Goal: Task Accomplishment & Management: Use online tool/utility

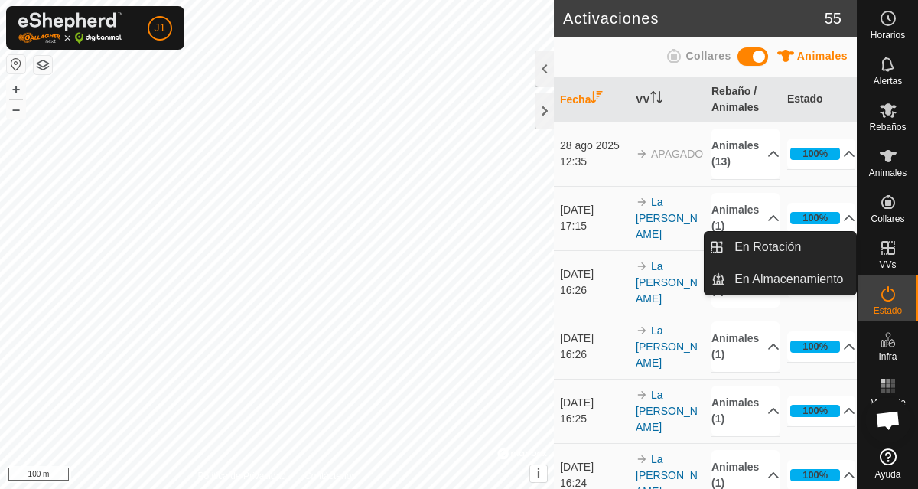
click at [883, 252] on icon at bounding box center [888, 248] width 18 height 18
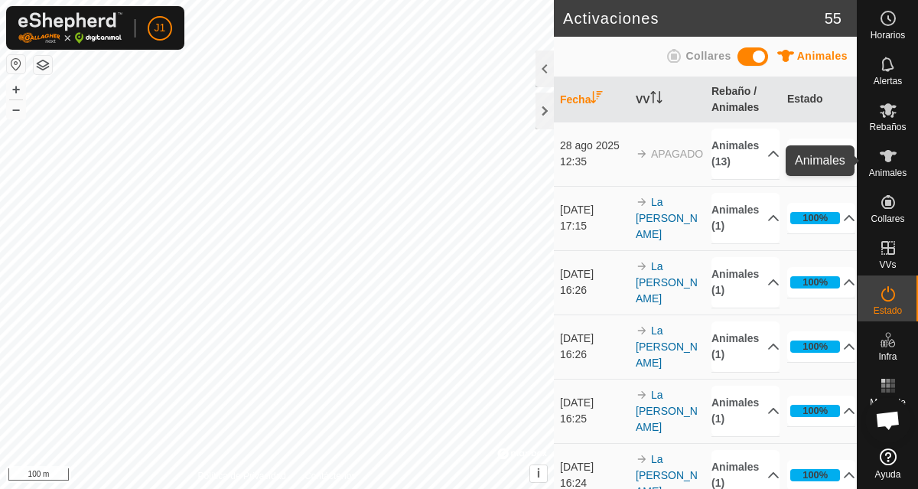
click at [899, 160] on es-animals-svg-icon at bounding box center [888, 156] width 28 height 24
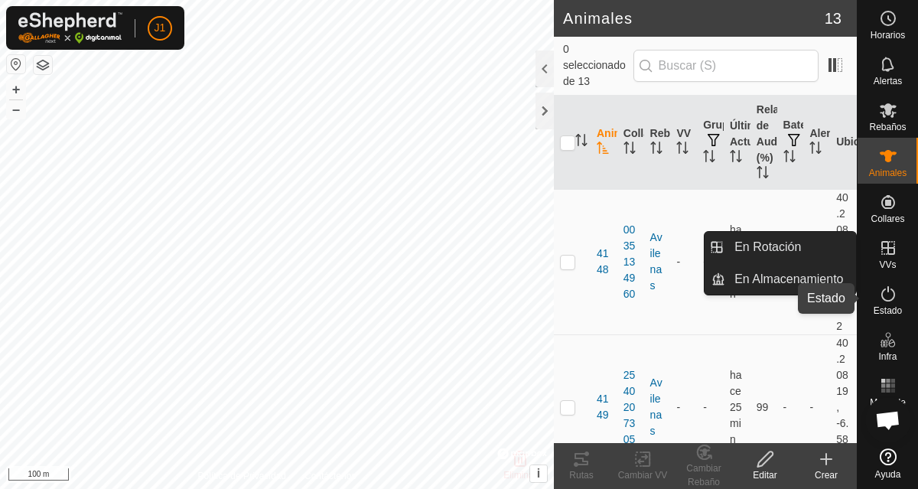
click at [891, 307] on span "Estado" at bounding box center [887, 310] width 28 height 9
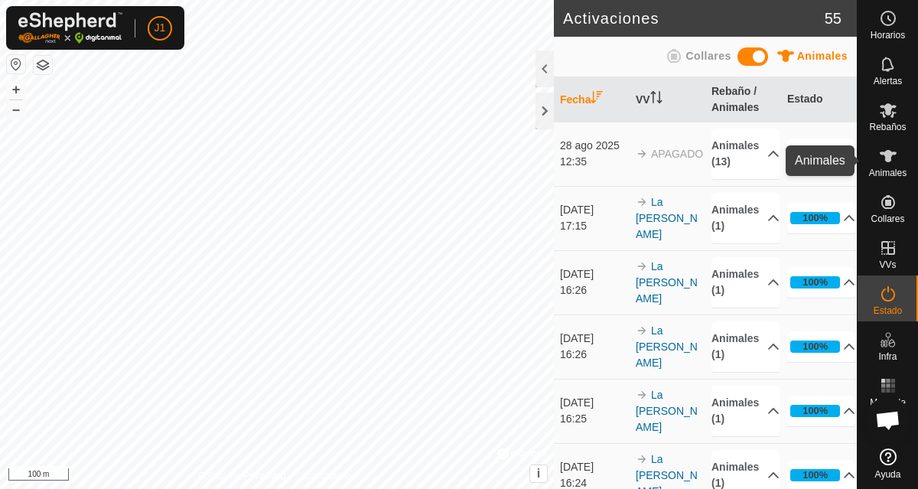
click at [882, 162] on icon at bounding box center [888, 156] width 18 height 18
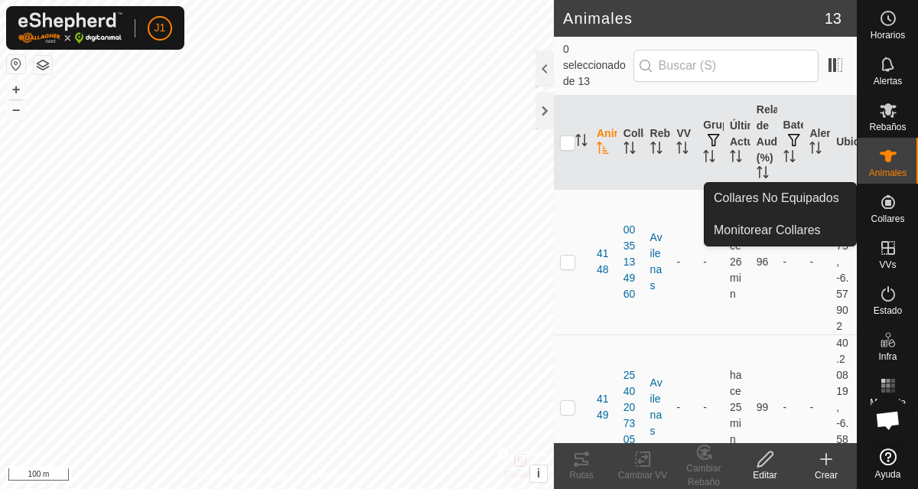
click at [886, 206] on icon at bounding box center [888, 202] width 18 height 18
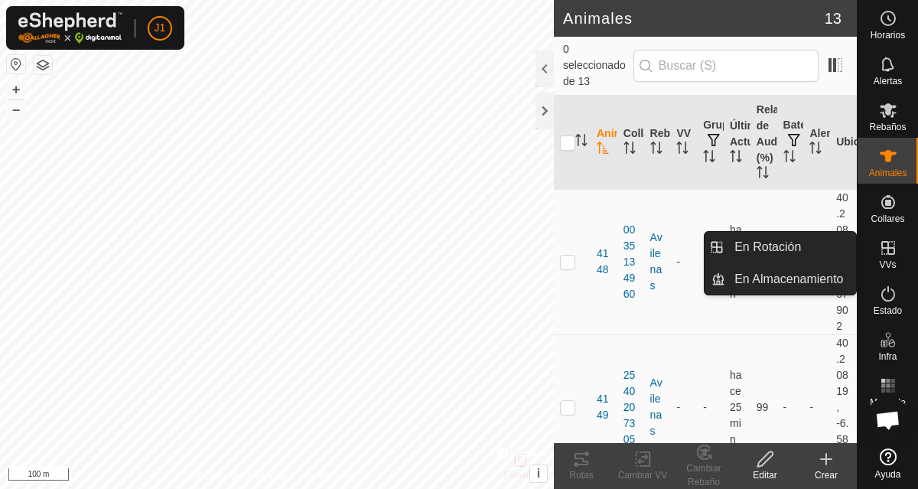
click at [885, 244] on icon at bounding box center [888, 248] width 18 height 18
click at [817, 245] on link "En Rotación" at bounding box center [790, 247] width 131 height 31
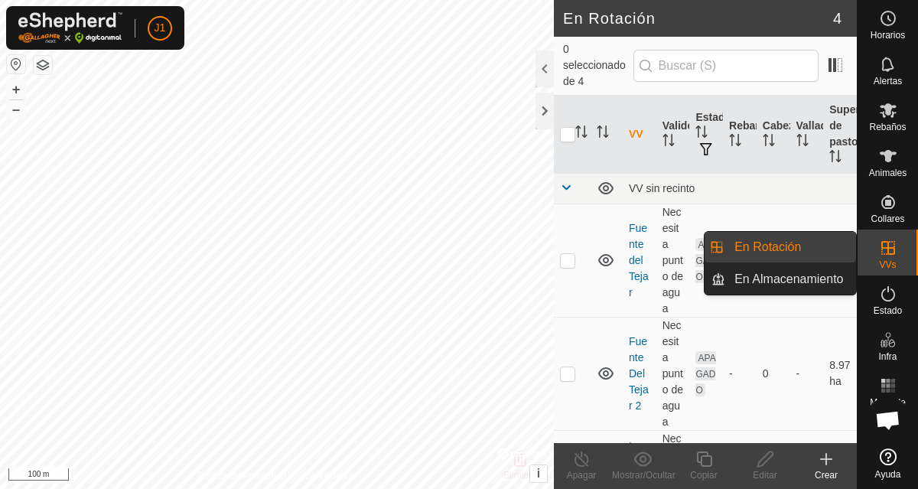
click at [808, 245] on link "En Rotación" at bounding box center [790, 247] width 131 height 31
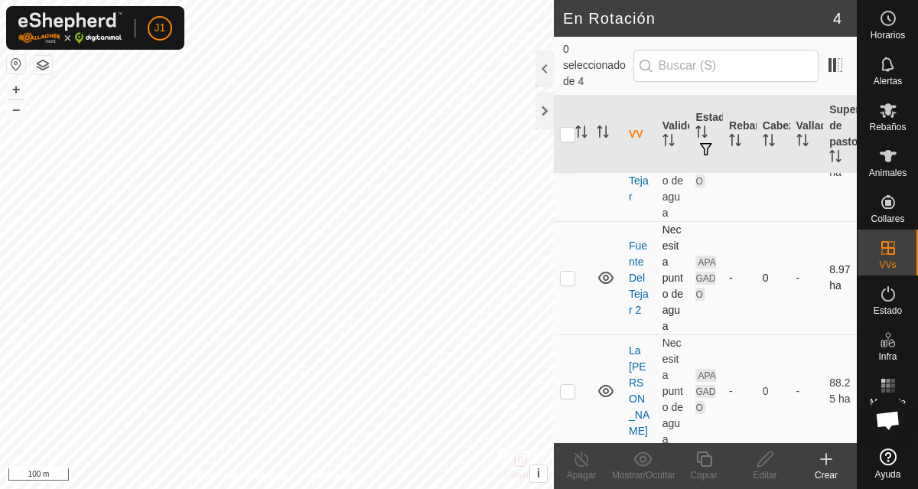
scroll to position [197, 0]
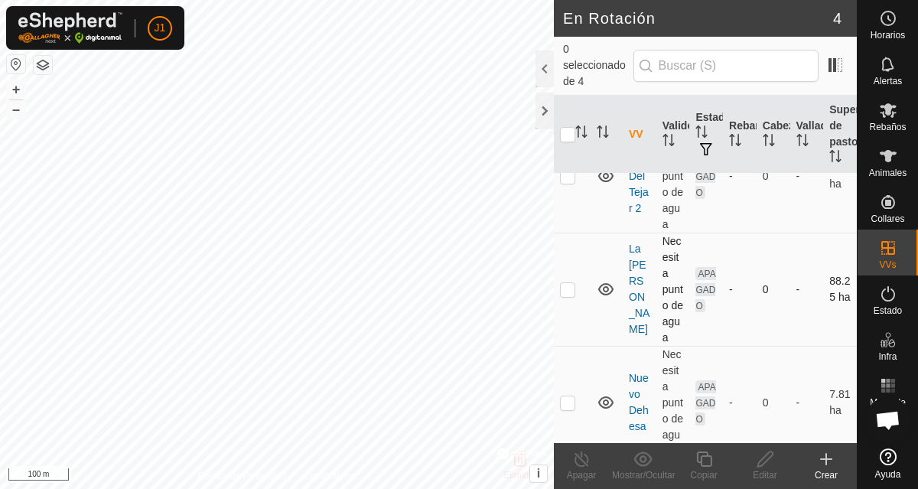
click at [562, 283] on p-checkbox at bounding box center [567, 289] width 15 height 12
checkbox input "true"
click at [759, 460] on icon at bounding box center [764, 458] width 15 height 15
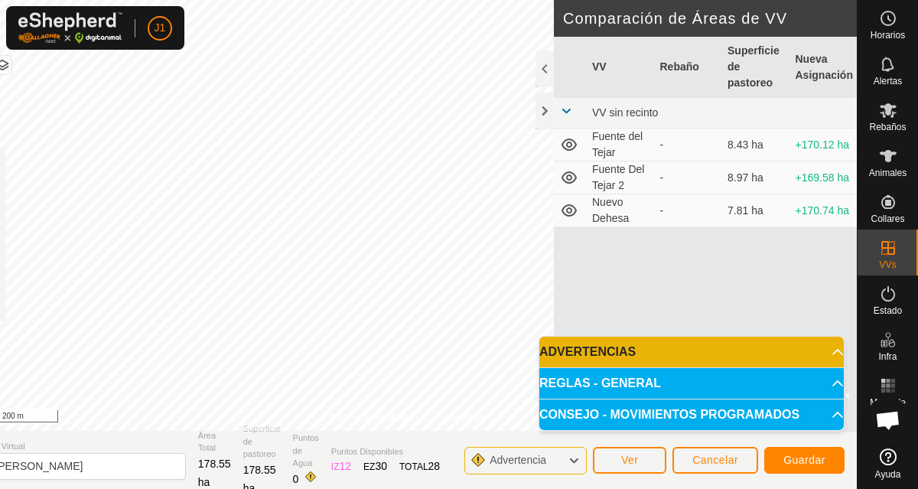
click at [538, 94] on div "Política de Privacidad Contáctenos Estado: APAGADO Tipo: Zona de Inclusión + – …" at bounding box center [407, 244] width 897 height 489
click at [808, 461] on span "Guardar" at bounding box center [804, 460] width 42 height 12
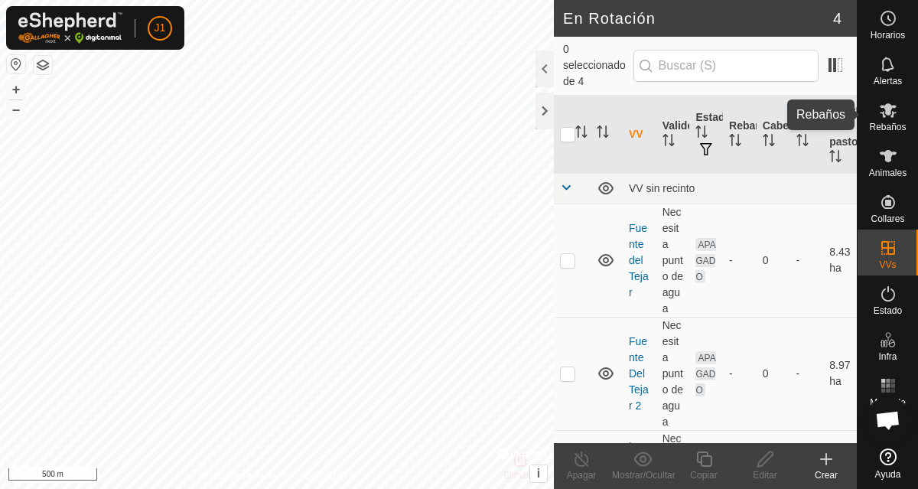
click at [887, 117] on icon at bounding box center [888, 110] width 18 height 18
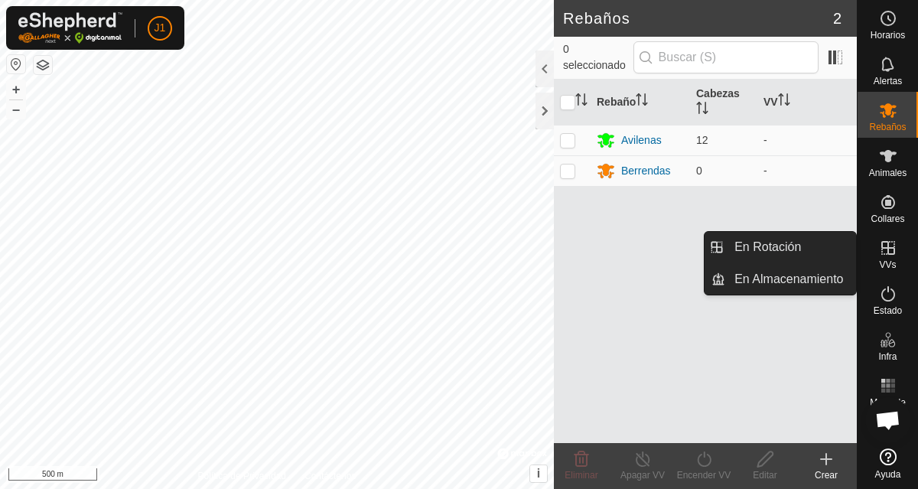
click at [882, 257] on es-virtualpaddocks-svg-icon at bounding box center [888, 248] width 28 height 24
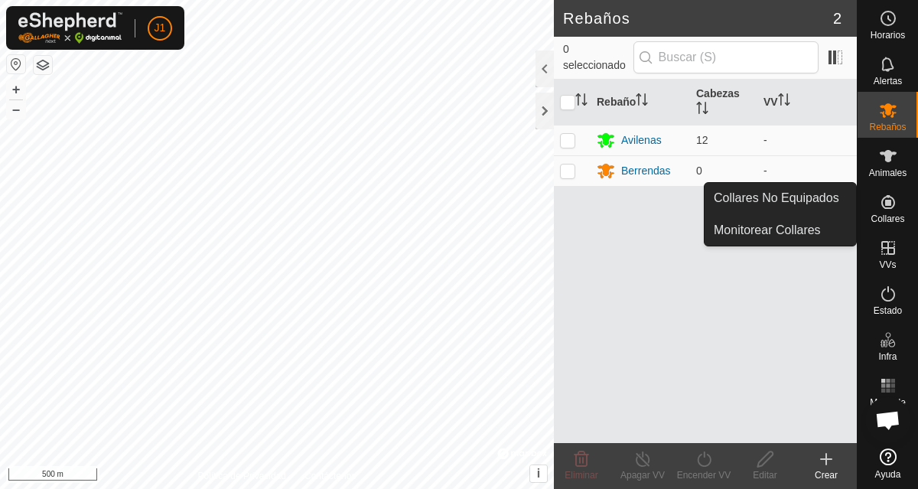
click at [887, 214] on span "Collares" at bounding box center [887, 218] width 34 height 9
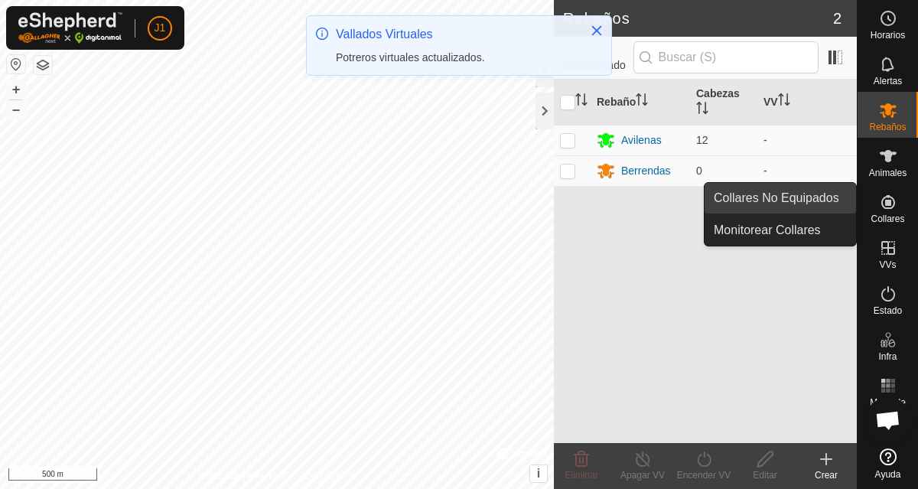
click at [802, 193] on link "Collares No Equipados" at bounding box center [779, 198] width 151 height 31
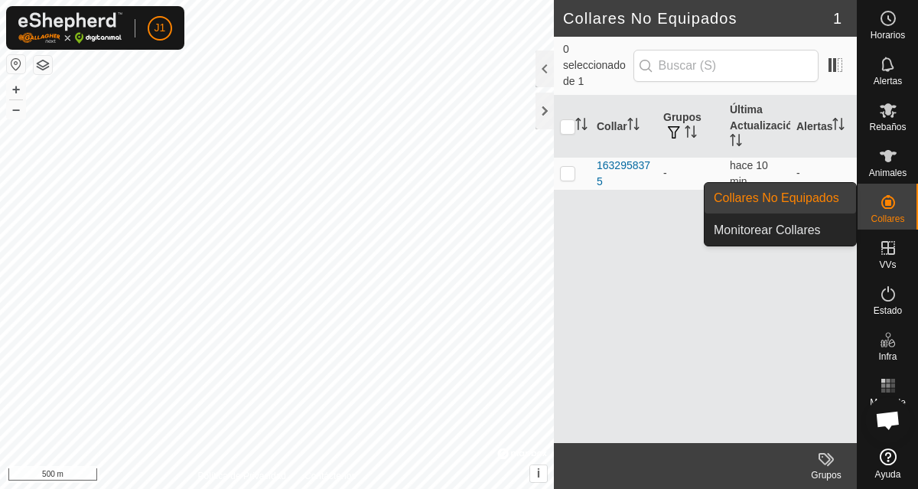
click at [885, 204] on icon at bounding box center [888, 202] width 14 height 14
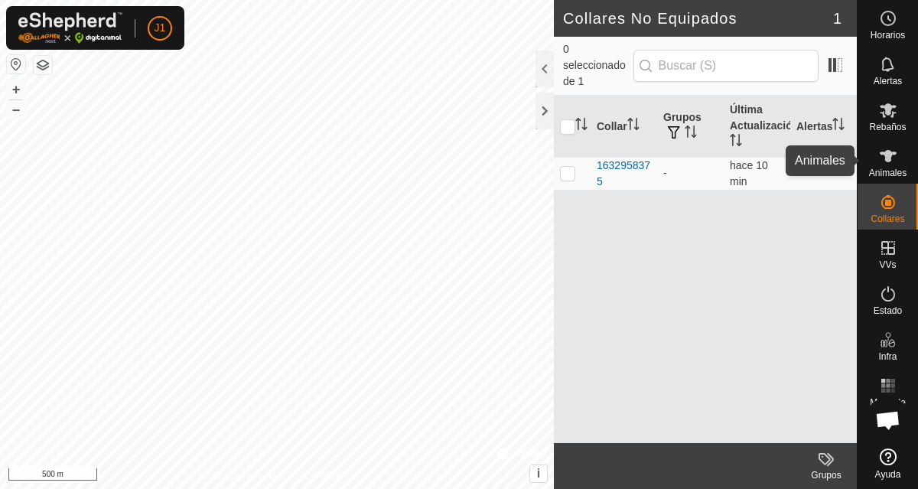
click at [897, 162] on es-animals-svg-icon at bounding box center [888, 156] width 28 height 24
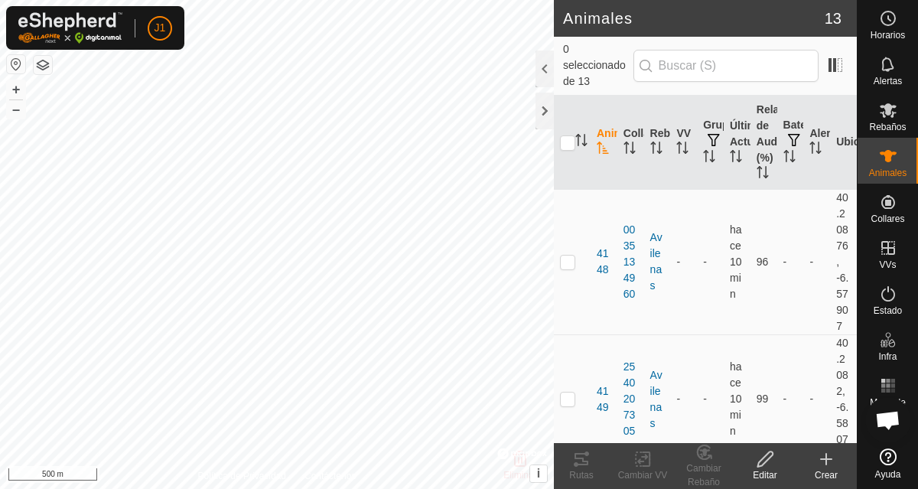
click at [821, 461] on icon at bounding box center [826, 459] width 18 height 18
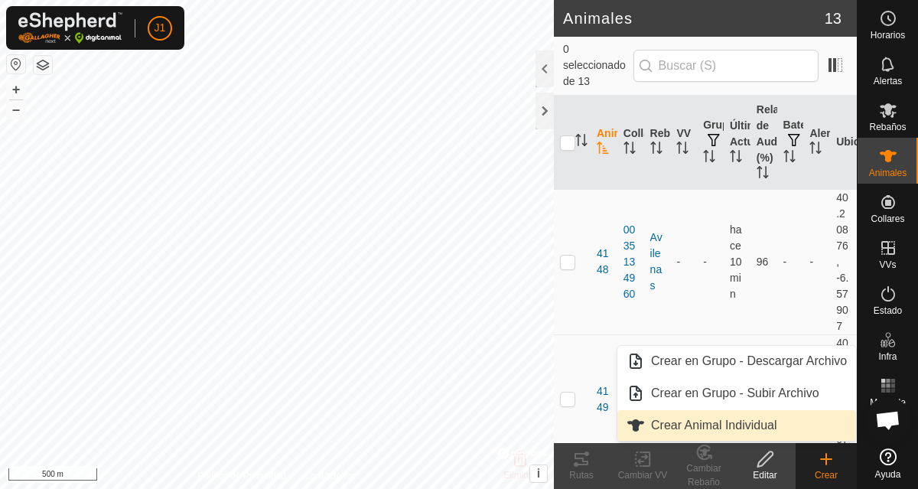
click at [753, 426] on link "Crear Animal Individual" at bounding box center [736, 425] width 239 height 31
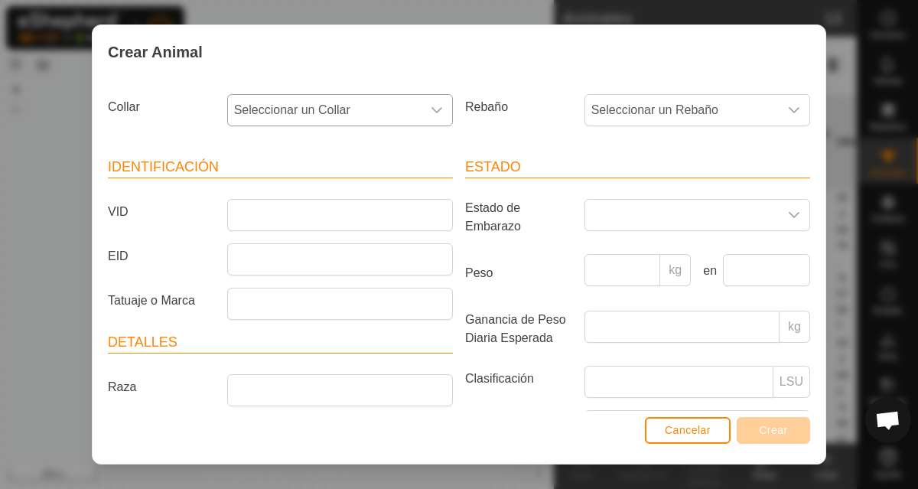
click at [371, 111] on span "Seleccionar un Collar" at bounding box center [324, 110] width 193 height 31
click at [304, 223] on li "1632958375" at bounding box center [341, 221] width 224 height 31
click at [672, 111] on span "Seleccionar un Rebaño" at bounding box center [681, 110] width 193 height 31
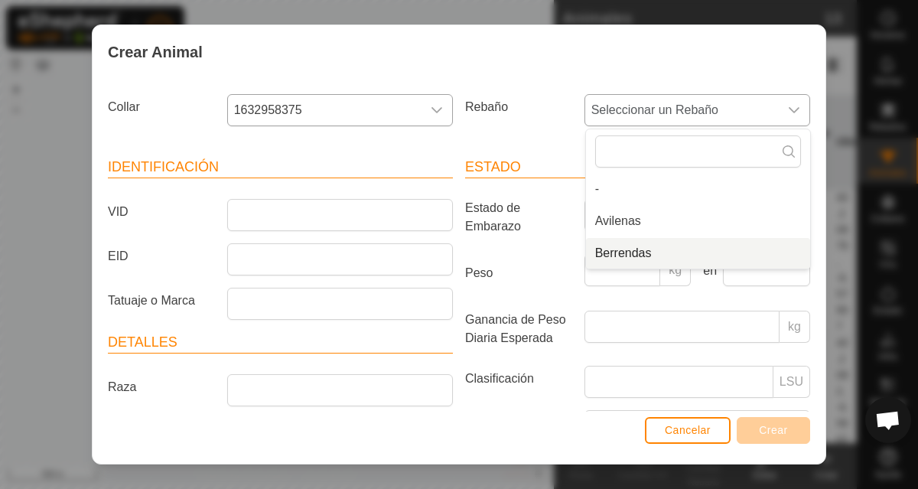
click at [642, 255] on li "Berrendas" at bounding box center [698, 253] width 224 height 31
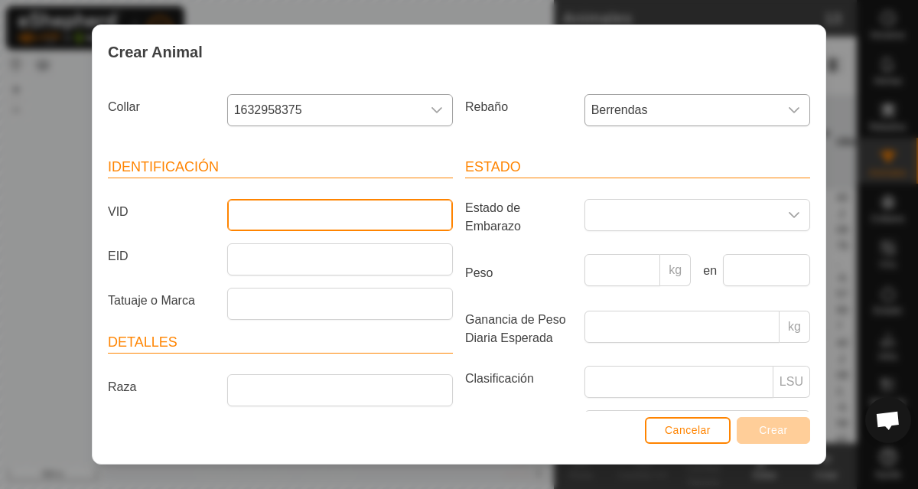
click at [391, 219] on input "VID" at bounding box center [340, 215] width 226 height 32
type input "Pintoja"
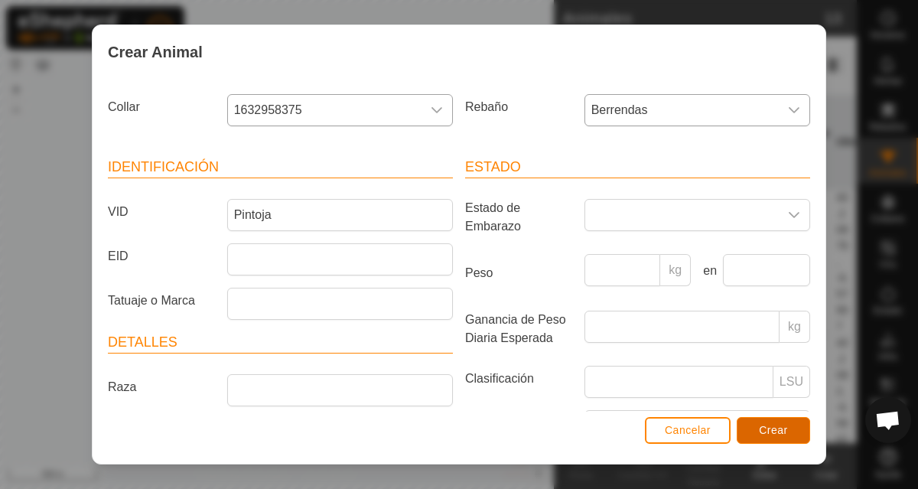
click at [792, 437] on button "Crear" at bounding box center [773, 430] width 73 height 27
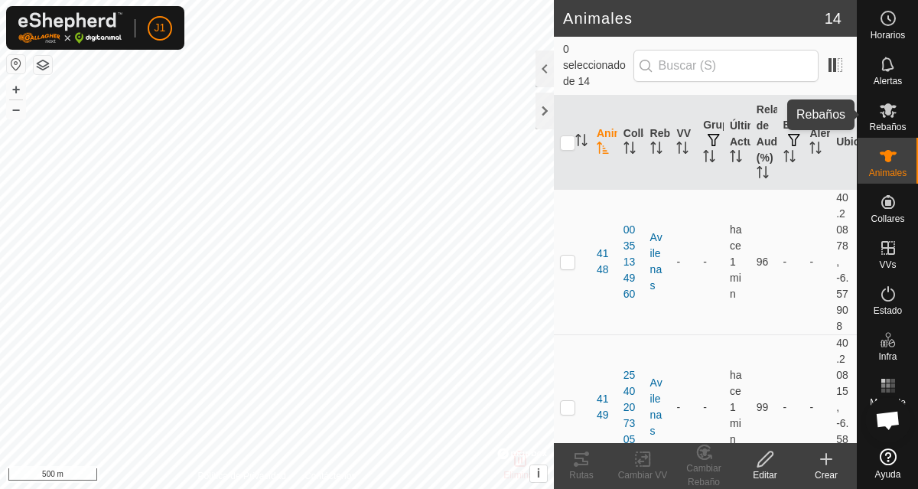
click at [889, 116] on icon at bounding box center [888, 110] width 17 height 15
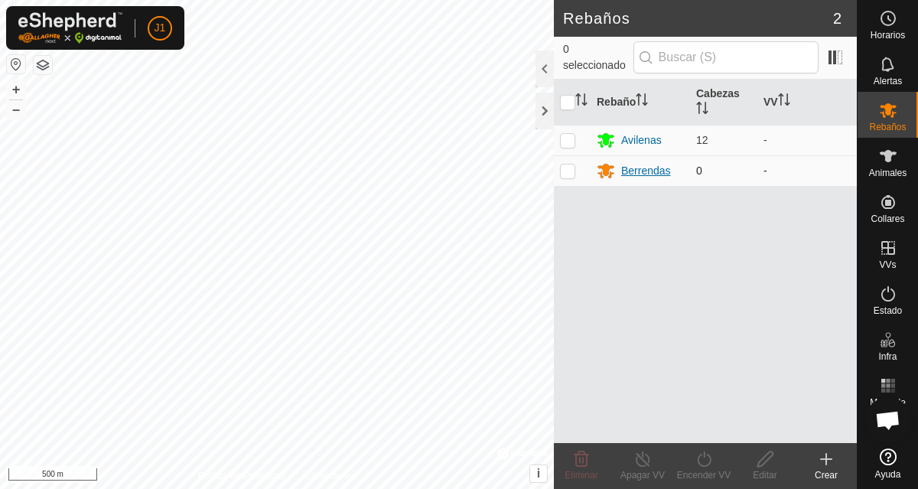
click at [632, 176] on div "Berrendas" at bounding box center [646, 171] width 50 height 16
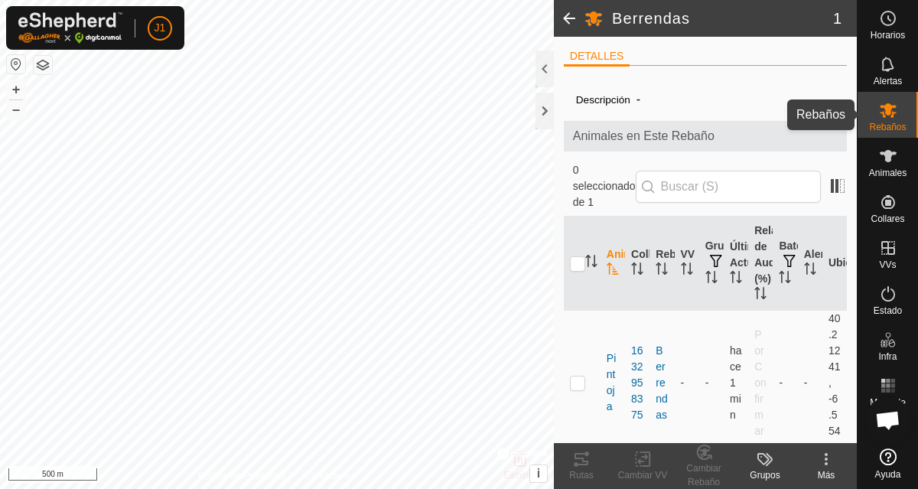
click at [889, 114] on icon at bounding box center [888, 110] width 17 height 15
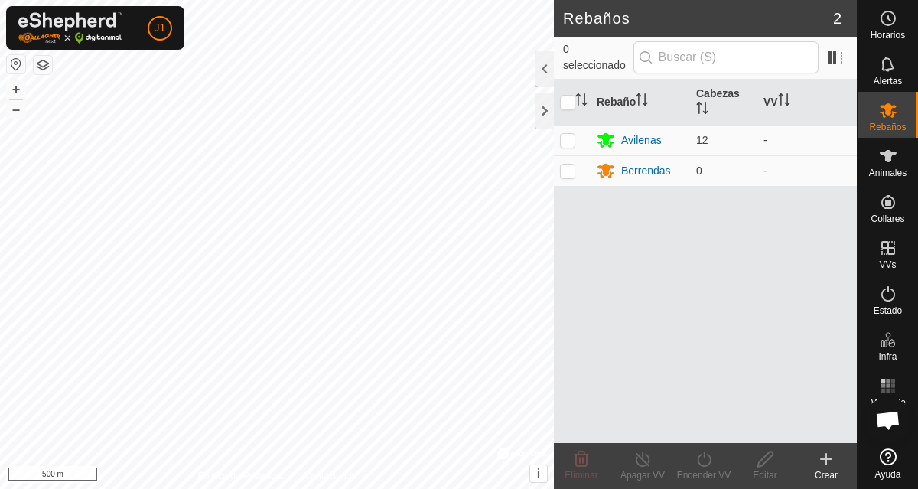
click at [761, 216] on div "Rebaño Cabezas VV Avilenas 12 - Berrendas 0 -" at bounding box center [705, 261] width 303 height 363
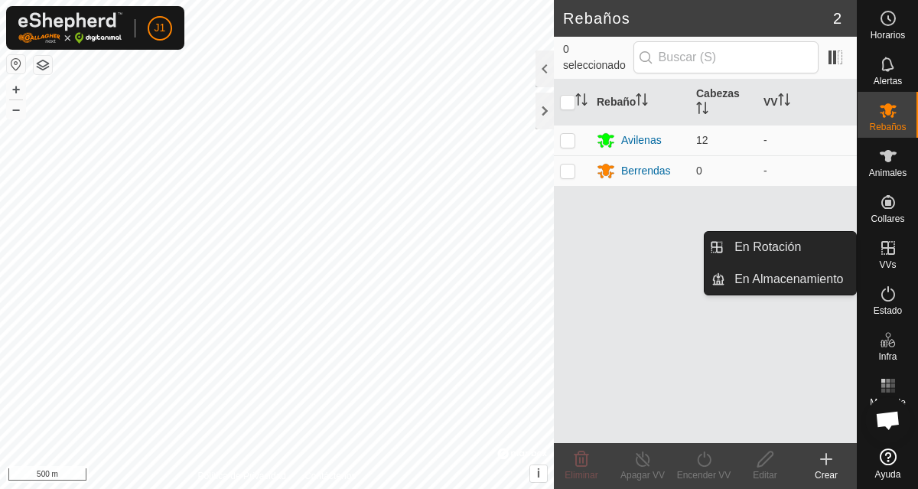
click at [891, 255] on icon at bounding box center [888, 248] width 18 height 18
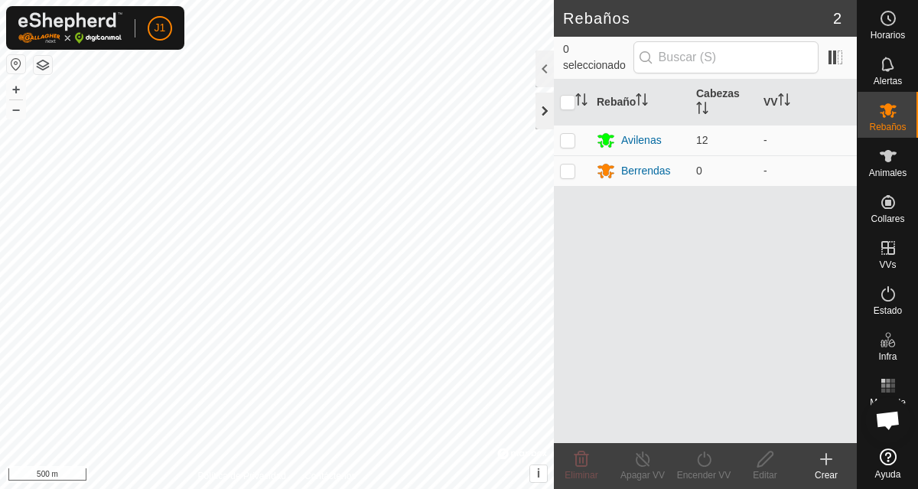
click at [547, 112] on div at bounding box center [544, 111] width 18 height 37
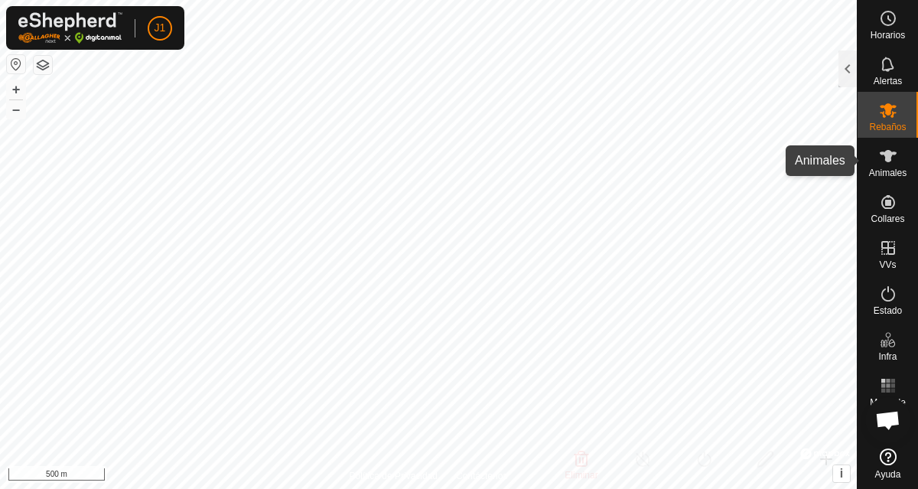
click at [890, 161] on icon at bounding box center [888, 156] width 18 height 18
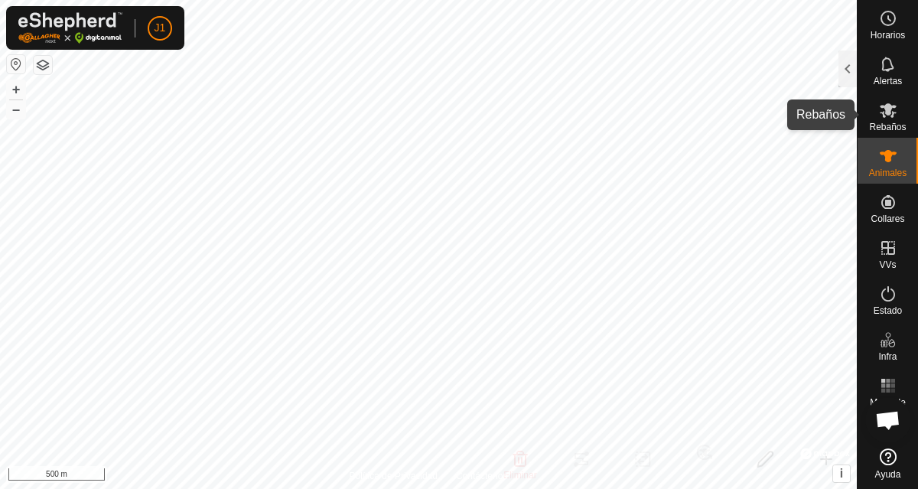
click at [884, 113] on icon at bounding box center [888, 110] width 18 height 18
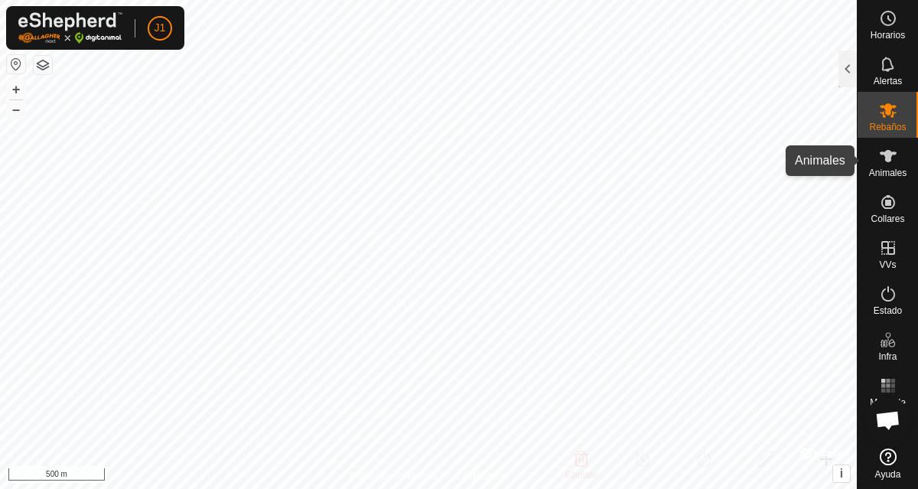
click at [885, 174] on span "Animales" at bounding box center [887, 172] width 37 height 9
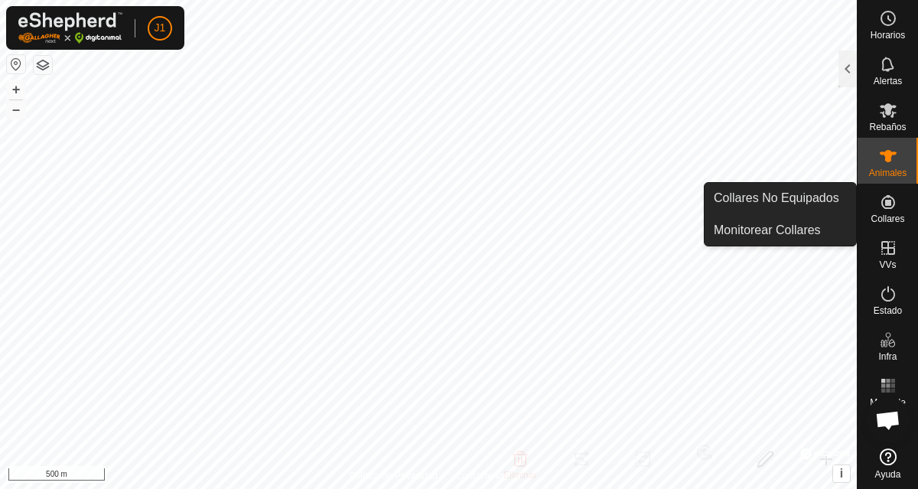
click at [887, 206] on icon at bounding box center [888, 202] width 18 height 18
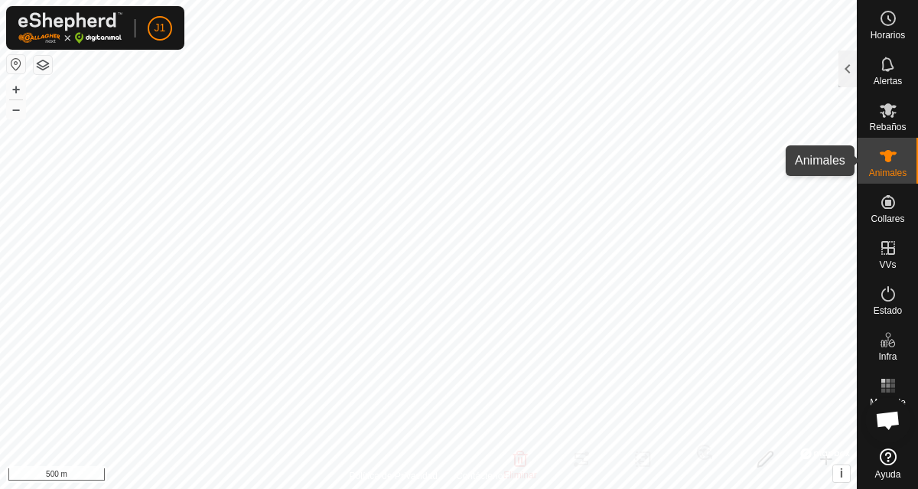
click at [883, 168] on span "Animales" at bounding box center [887, 172] width 37 height 9
click at [885, 119] on icon at bounding box center [888, 110] width 18 height 18
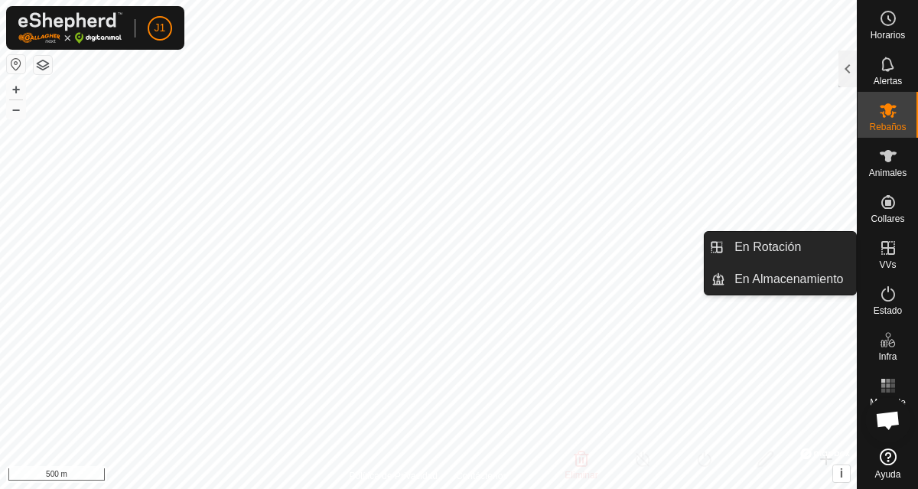
click at [889, 251] on icon at bounding box center [888, 248] width 18 height 18
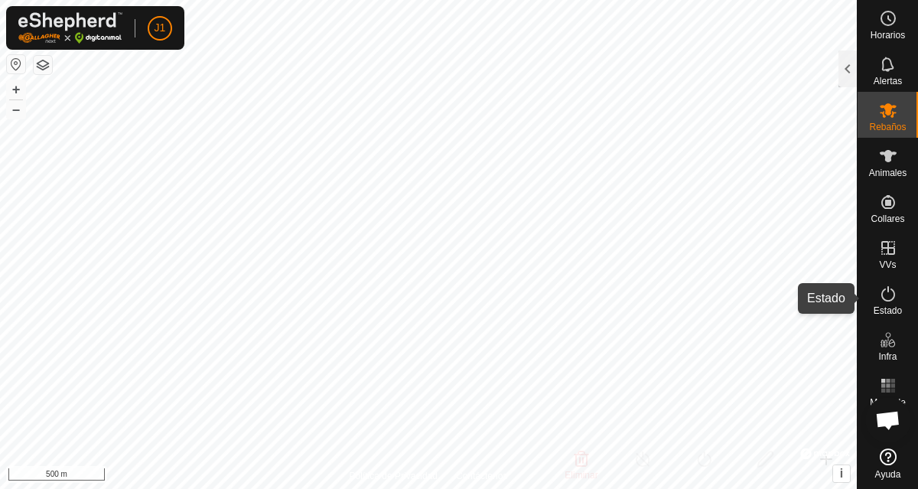
click at [886, 297] on icon at bounding box center [888, 294] width 18 height 18
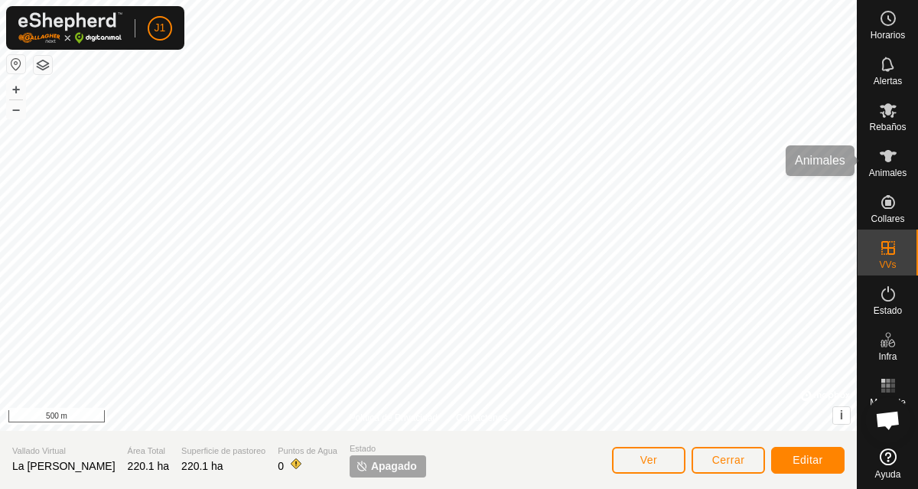
click at [884, 161] on icon at bounding box center [888, 156] width 18 height 18
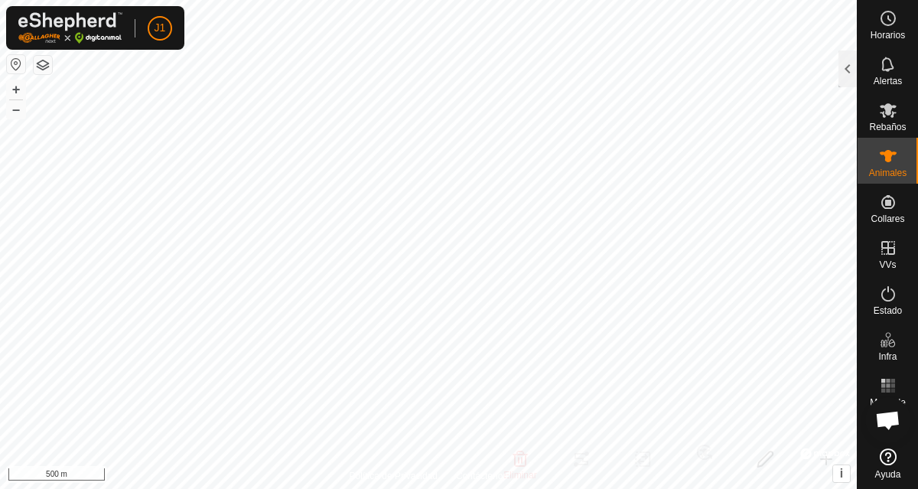
click at [884, 161] on icon at bounding box center [888, 156] width 18 height 18
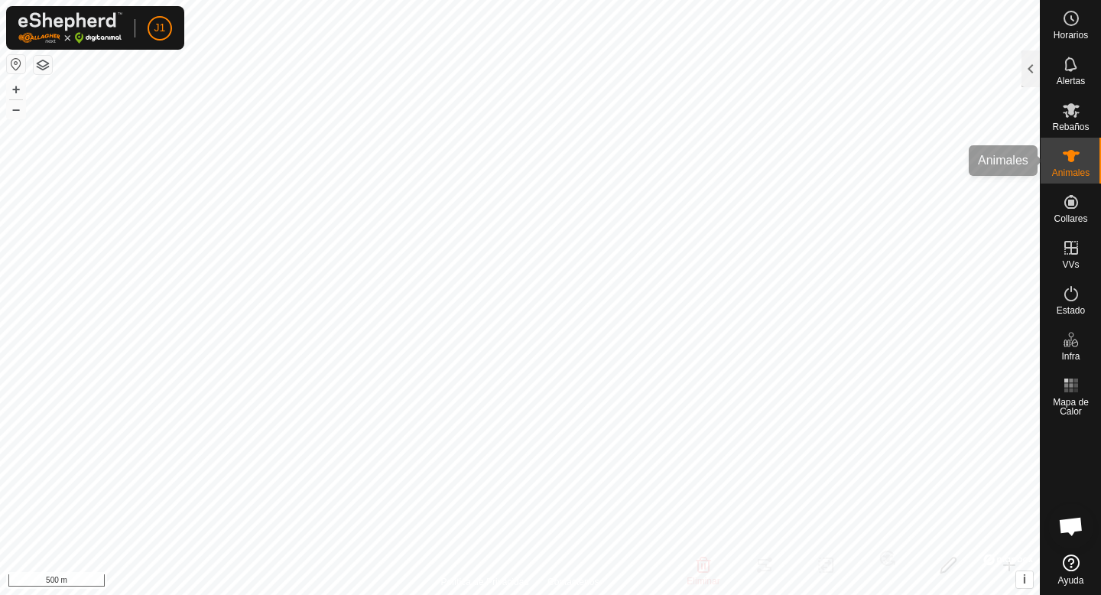
click at [917, 176] on span "Animales" at bounding box center [1070, 172] width 37 height 9
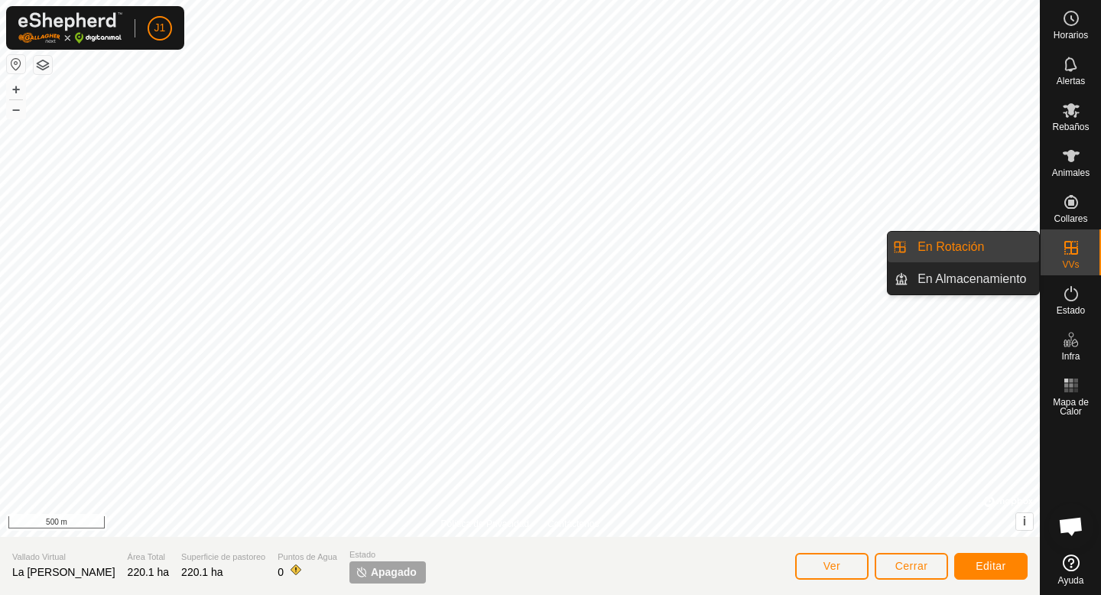
click at [917, 265] on span "VVs" at bounding box center [1070, 264] width 17 height 9
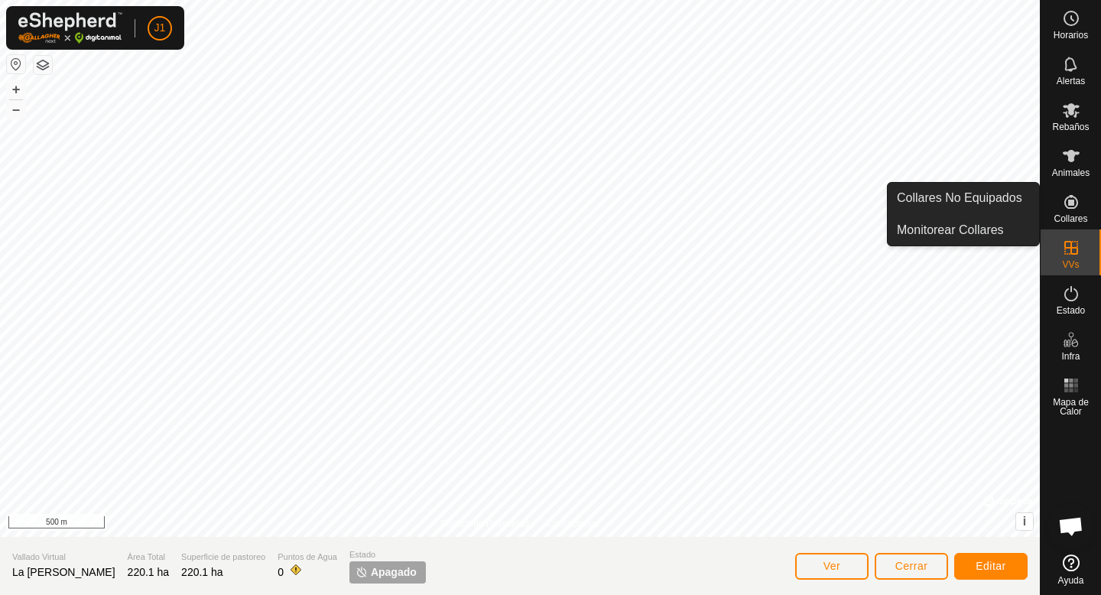
click at [917, 214] on span "Collares" at bounding box center [1071, 218] width 34 height 9
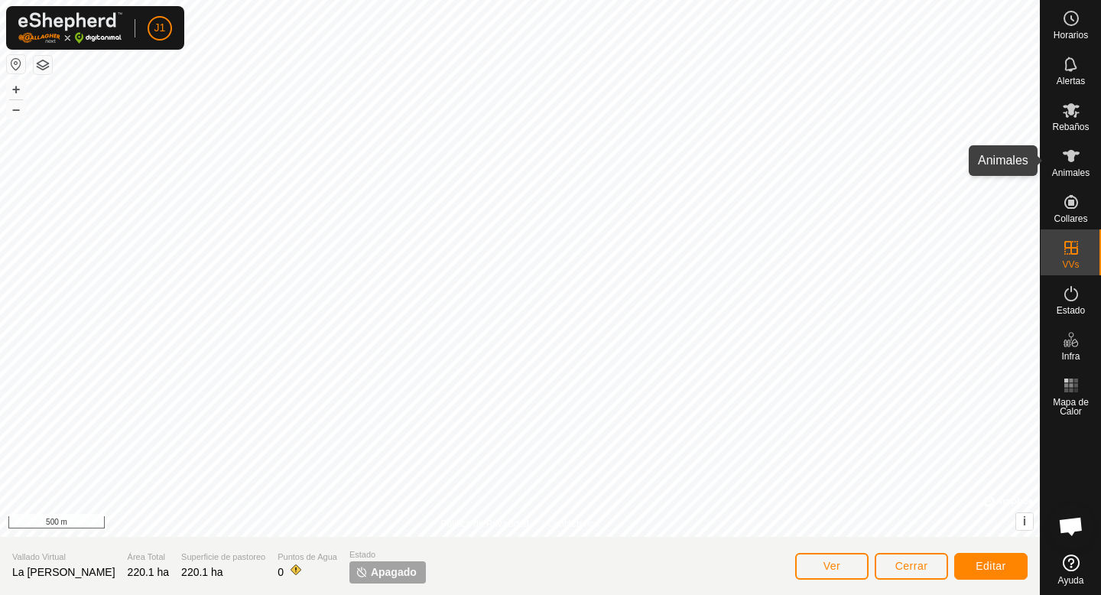
click at [917, 168] on span "Animales" at bounding box center [1070, 172] width 37 height 9
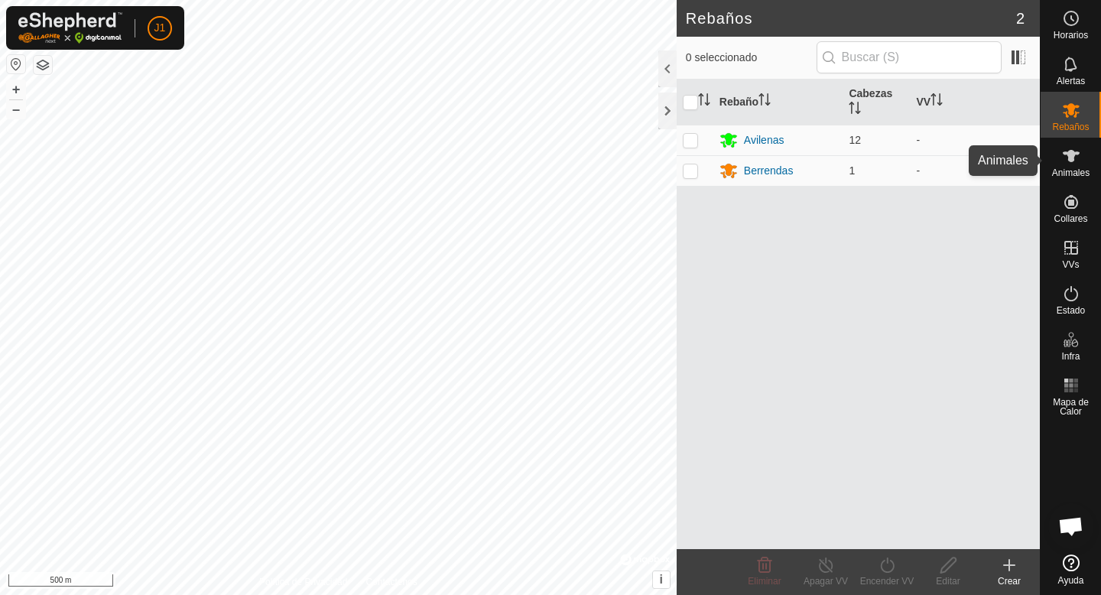
click at [1075, 173] on span "Animales" at bounding box center [1070, 172] width 37 height 9
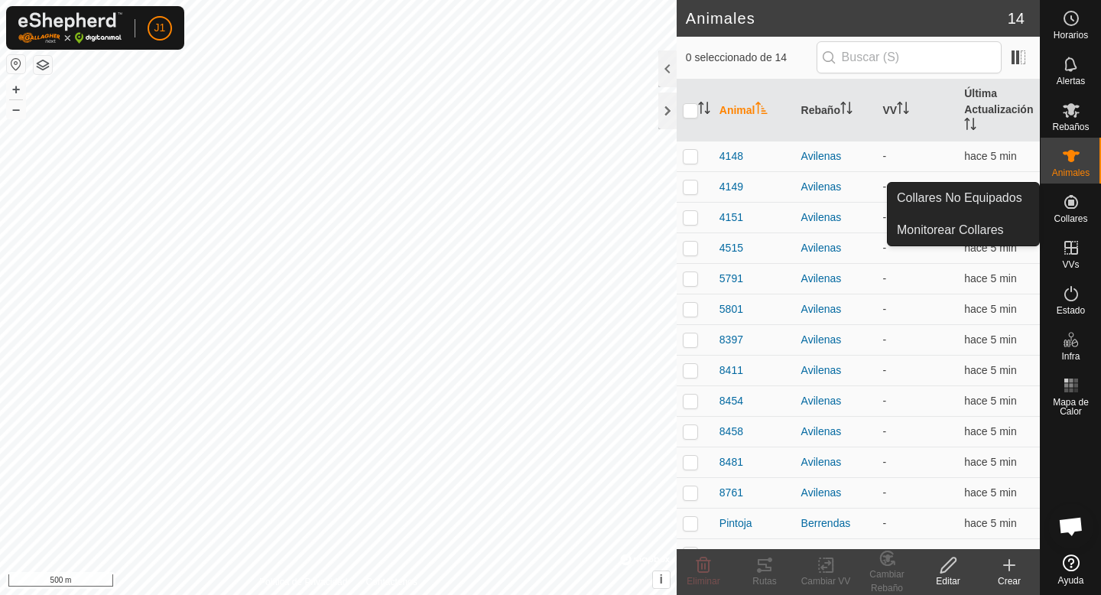
click at [1072, 210] on icon at bounding box center [1071, 202] width 18 height 18
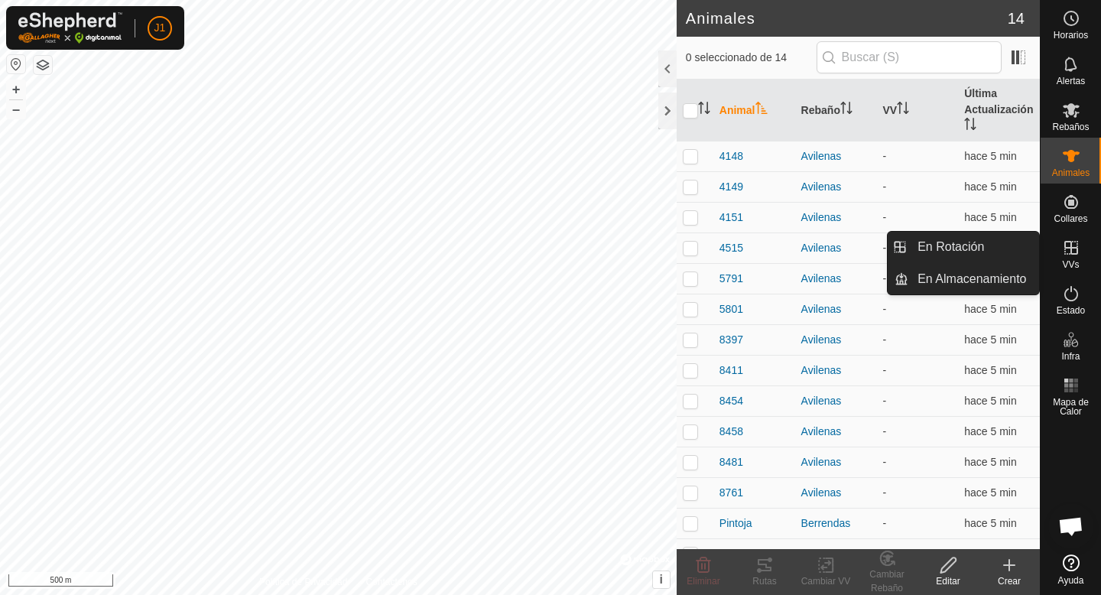
click at [1071, 251] on icon at bounding box center [1071, 248] width 18 height 18
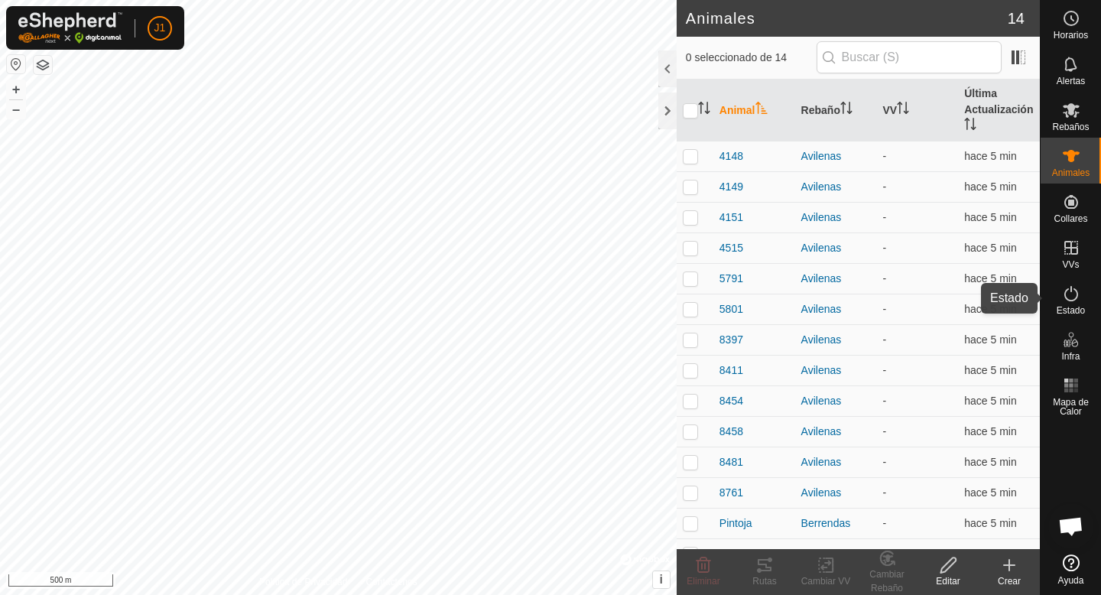
click at [1067, 297] on icon at bounding box center [1071, 294] width 18 height 18
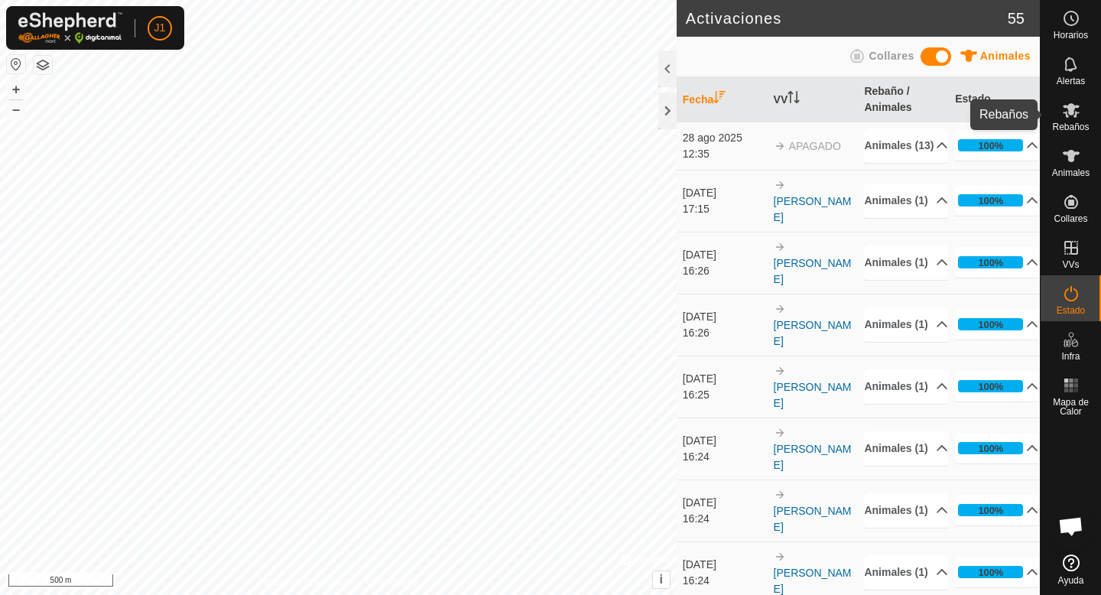
click at [1075, 109] on icon at bounding box center [1071, 110] width 18 height 18
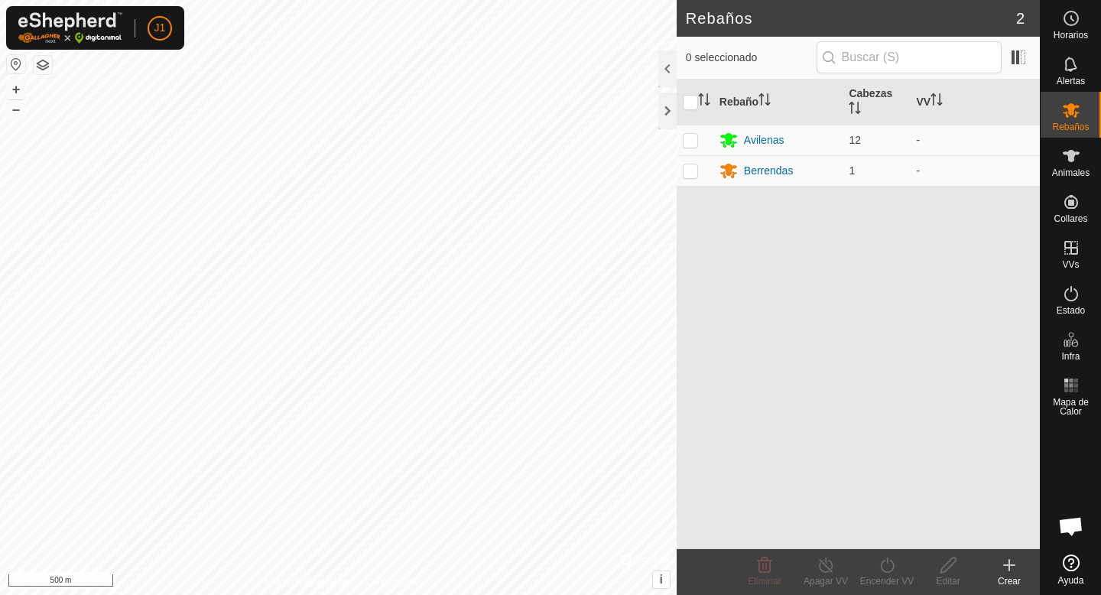
click at [732, 22] on div "Rebaños 2 0 seleccionado Rebaño Cabezas VV Avilenas 12 - Berrendas 1 - Eliminar…" at bounding box center [520, 297] width 1040 height 595
click at [688, 146] on td at bounding box center [695, 140] width 37 height 31
checkbox input "true"
click at [888, 565] on icon at bounding box center [887, 565] width 19 height 18
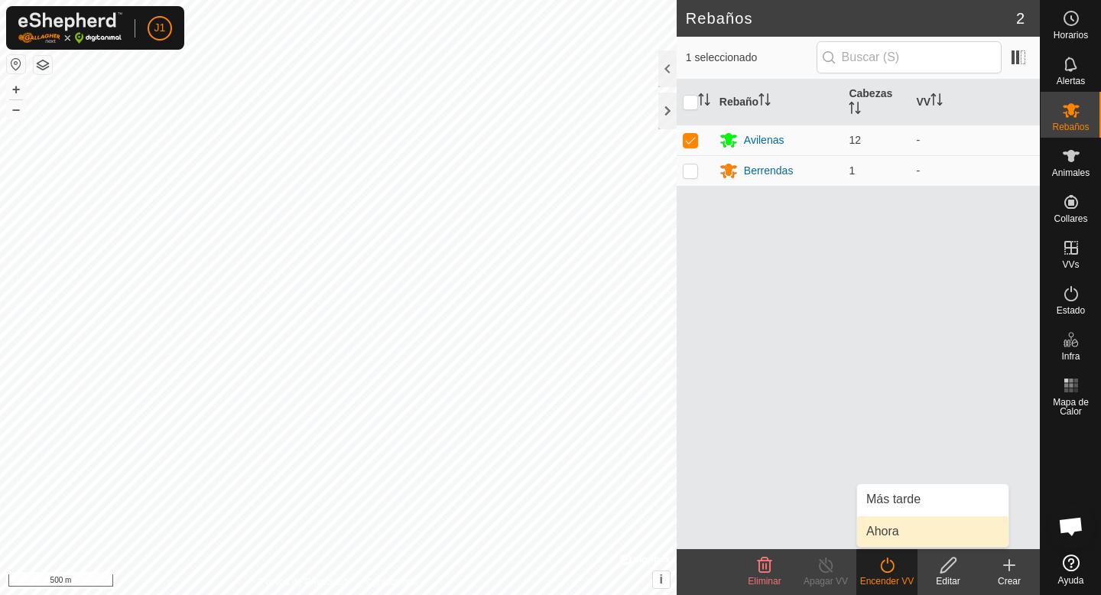
click at [915, 528] on link "Ahora" at bounding box center [932, 531] width 151 height 31
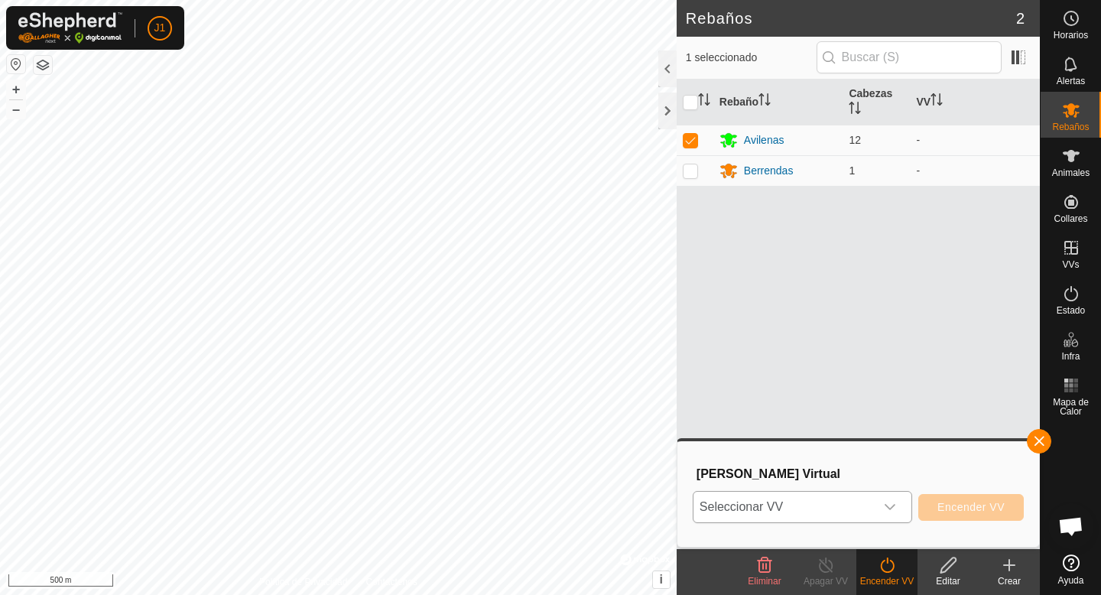
click at [849, 510] on span "Seleccionar VV" at bounding box center [784, 507] width 181 height 31
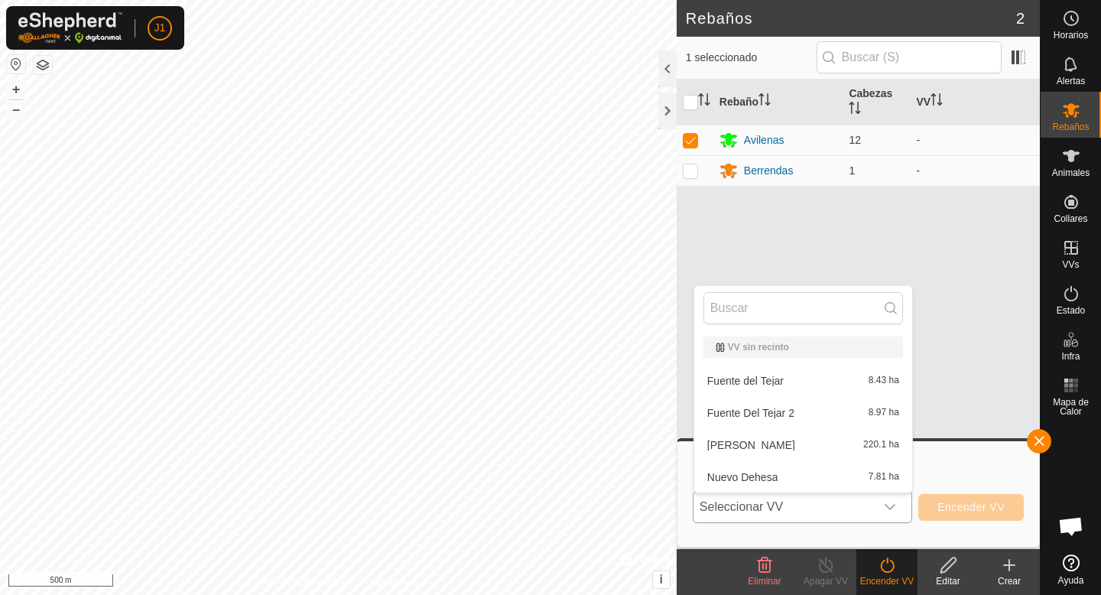
click at [788, 438] on li "La lobera 220.1 ha" at bounding box center [803, 445] width 218 height 31
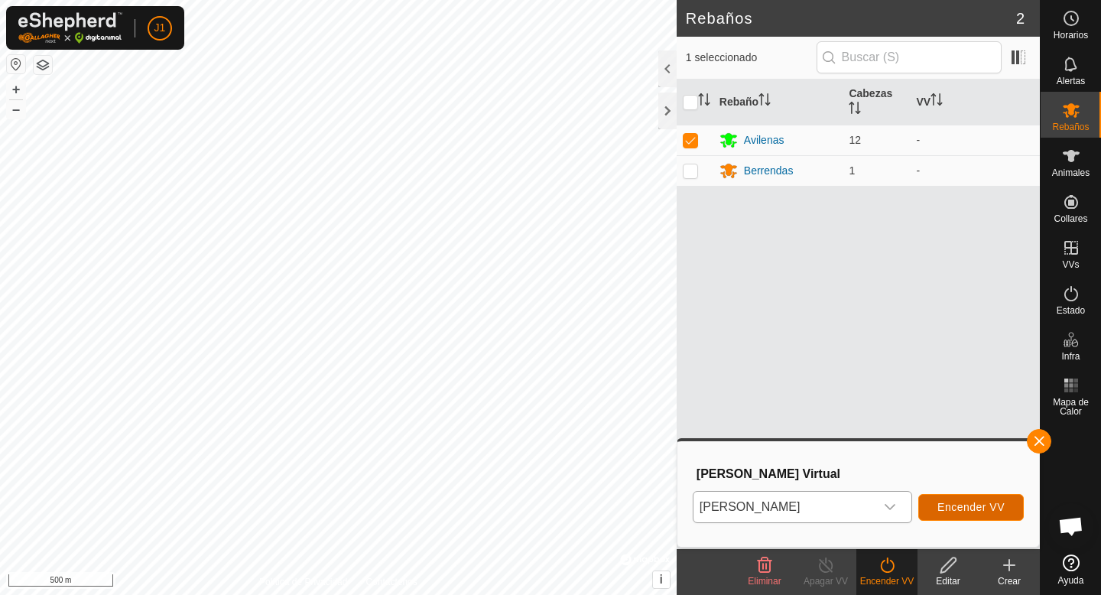
click at [966, 509] on span "Encender VV" at bounding box center [971, 507] width 67 height 12
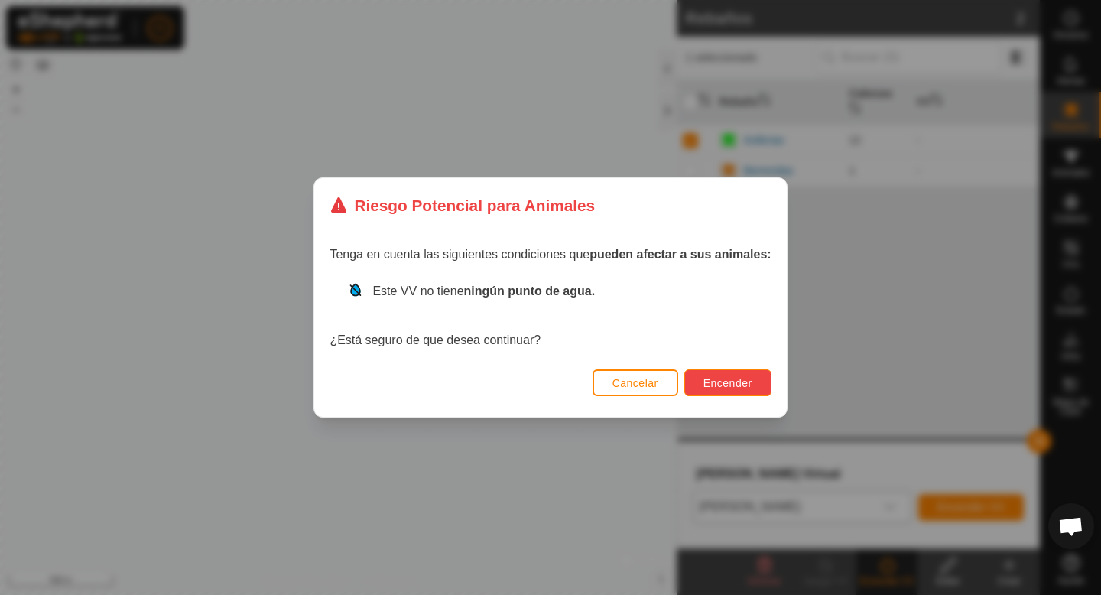
click at [733, 379] on span "Encender" at bounding box center [728, 383] width 49 height 12
